Goal: Complete application form: Complete application form

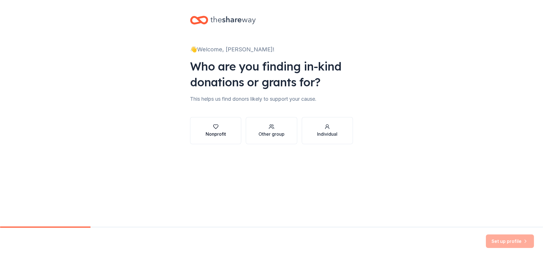
click at [223, 130] on div "Nonprofit" at bounding box center [215, 131] width 20 height 14
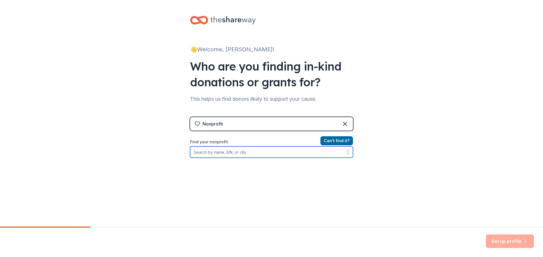
click at [261, 153] on input "Find your nonprofit" at bounding box center [271, 152] width 163 height 11
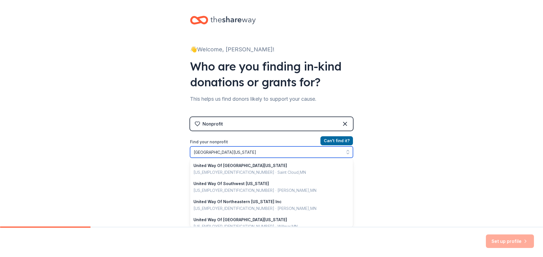
drag, startPoint x: 246, startPoint y: 152, endPoint x: 214, endPoint y: 154, distance: 32.6
click at [214, 154] on input "[GEOGRAPHIC_DATA][US_STATE]" at bounding box center [271, 152] width 163 height 11
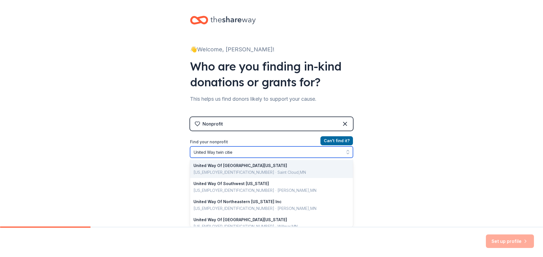
type input "United Way twin cities"
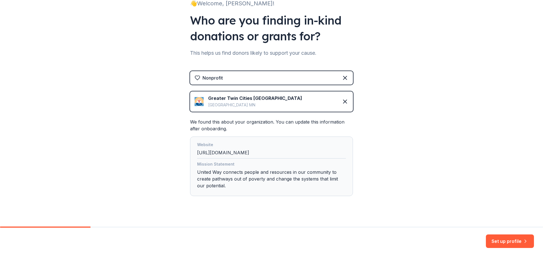
scroll to position [54, 0]
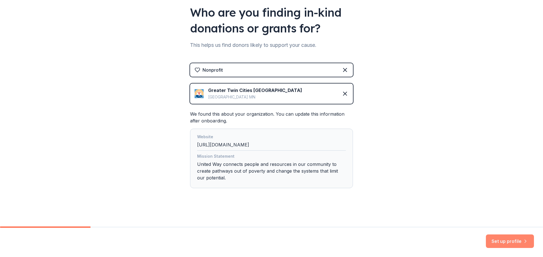
click at [509, 240] on button "Set up profile" at bounding box center [510, 242] width 48 height 14
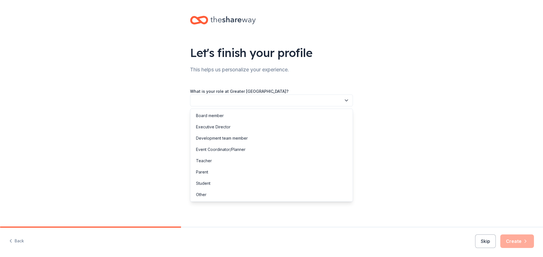
click at [349, 97] on button "button" at bounding box center [271, 101] width 163 height 12
click at [211, 195] on div "Other" at bounding box center [271, 194] width 160 height 11
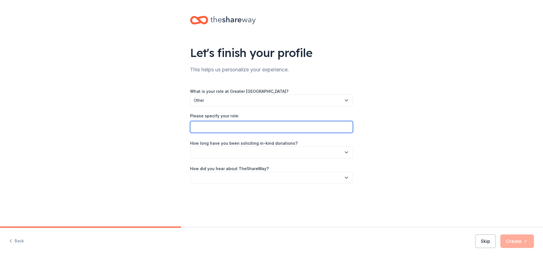
click at [274, 125] on input "Please specify your role:" at bounding box center [271, 127] width 163 height 12
click at [398, 122] on div "Let's finish your profile This helps us personalize your experience. What is yo…" at bounding box center [271, 105] width 543 height 211
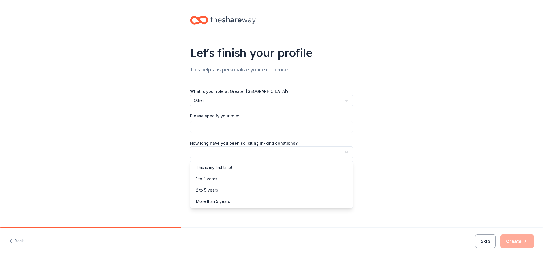
click at [319, 150] on button "button" at bounding box center [271, 153] width 163 height 12
click at [271, 166] on div "This is my first time!" at bounding box center [271, 167] width 160 height 11
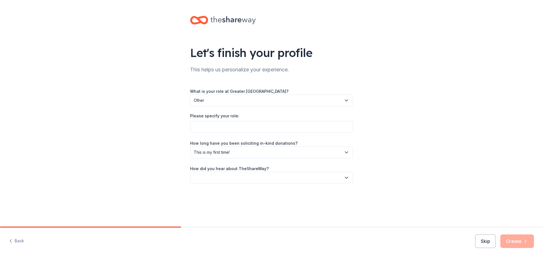
click at [322, 180] on button "button" at bounding box center [271, 178] width 163 height 12
click at [213, 201] on div "Online search" at bounding box center [209, 204] width 26 height 7
